Goal: Find specific page/section: Find specific page/section

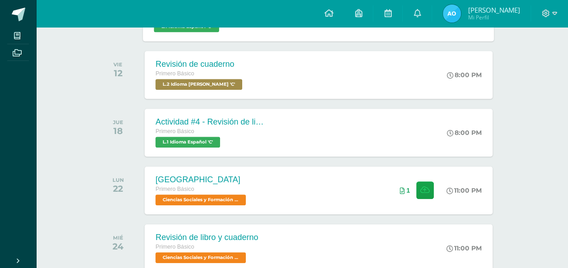
scroll to position [356, 0]
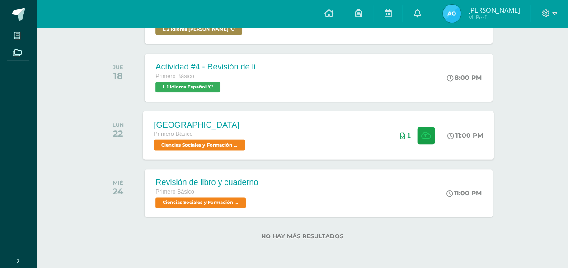
click at [393, 121] on div "1" at bounding box center [417, 135] width 56 height 48
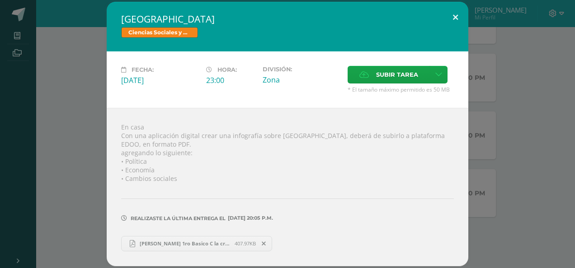
click at [452, 12] on button at bounding box center [455, 17] width 26 height 31
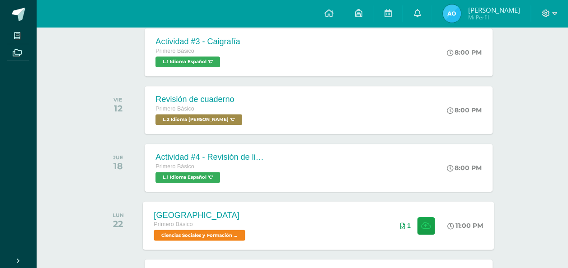
scroll to position [268, 0]
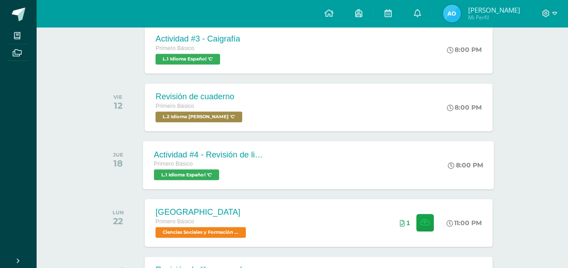
click at [320, 166] on div "Actividad #4 - Revisión de libro Primero Básico L.1 Idioma Español 'C' 8:00 PM …" at bounding box center [318, 165] width 351 height 48
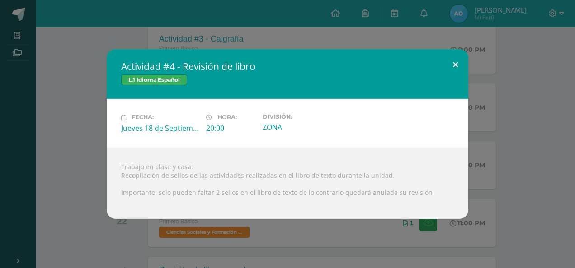
click at [456, 61] on button at bounding box center [455, 64] width 26 height 31
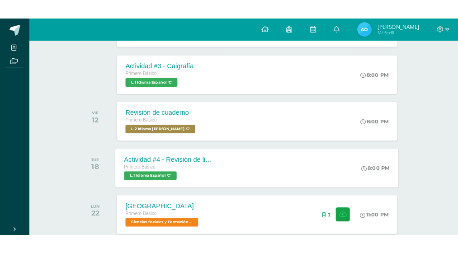
scroll to position [356, 0]
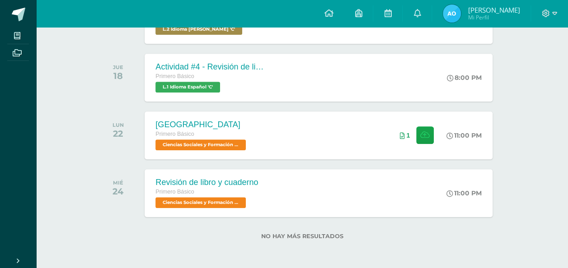
click at [103, 220] on div "todas las Actividades No tienes actividades Échale un vistazo a los demás perío…" at bounding box center [301, 1] width 445 height 535
